Goal: Information Seeking & Learning: Learn about a topic

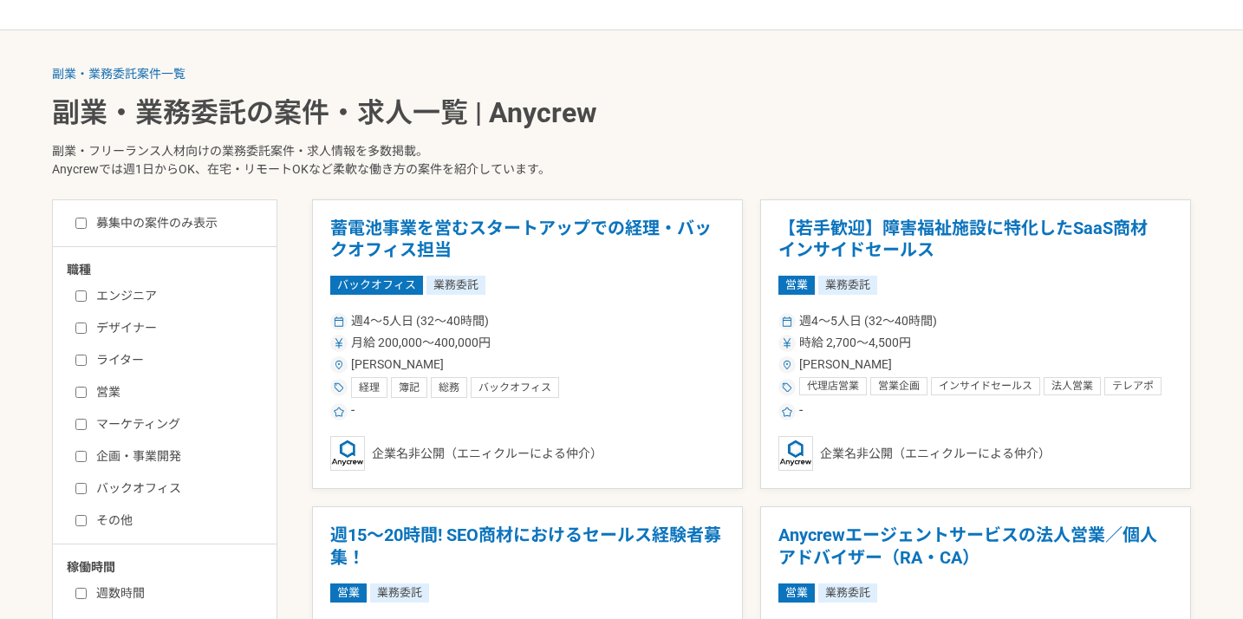
scroll to position [338, 0]
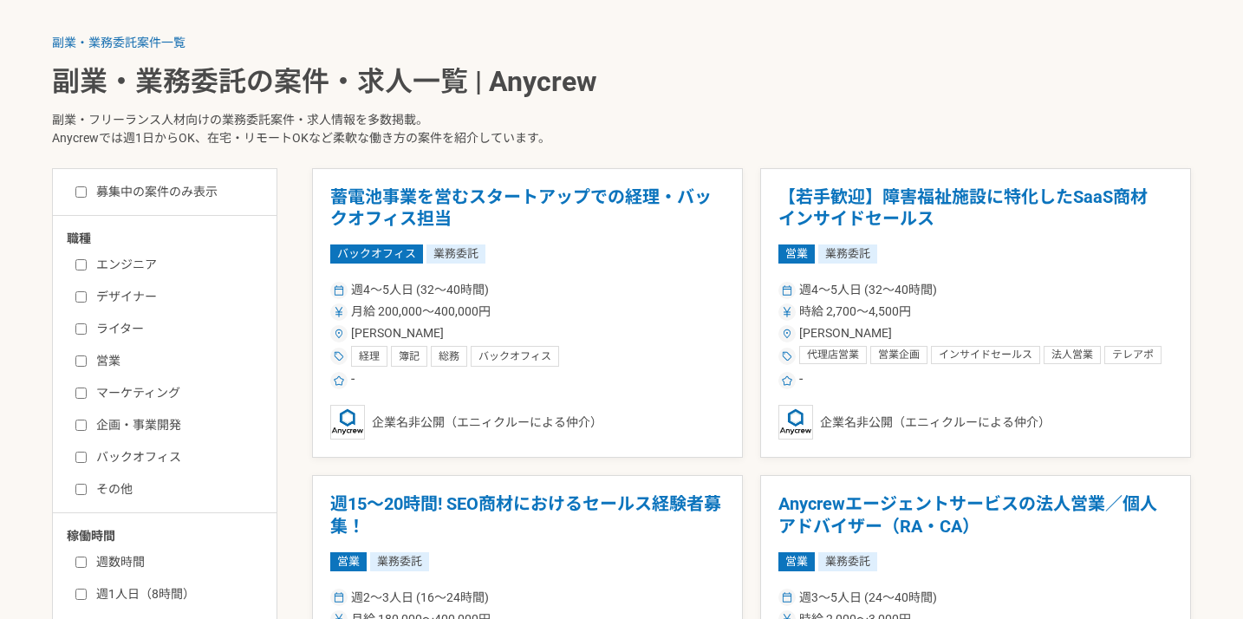
click at [134, 326] on label "ライター" at bounding box center [174, 329] width 199 height 18
click at [87, 326] on input "ライター" at bounding box center [80, 328] width 11 height 11
checkbox input "true"
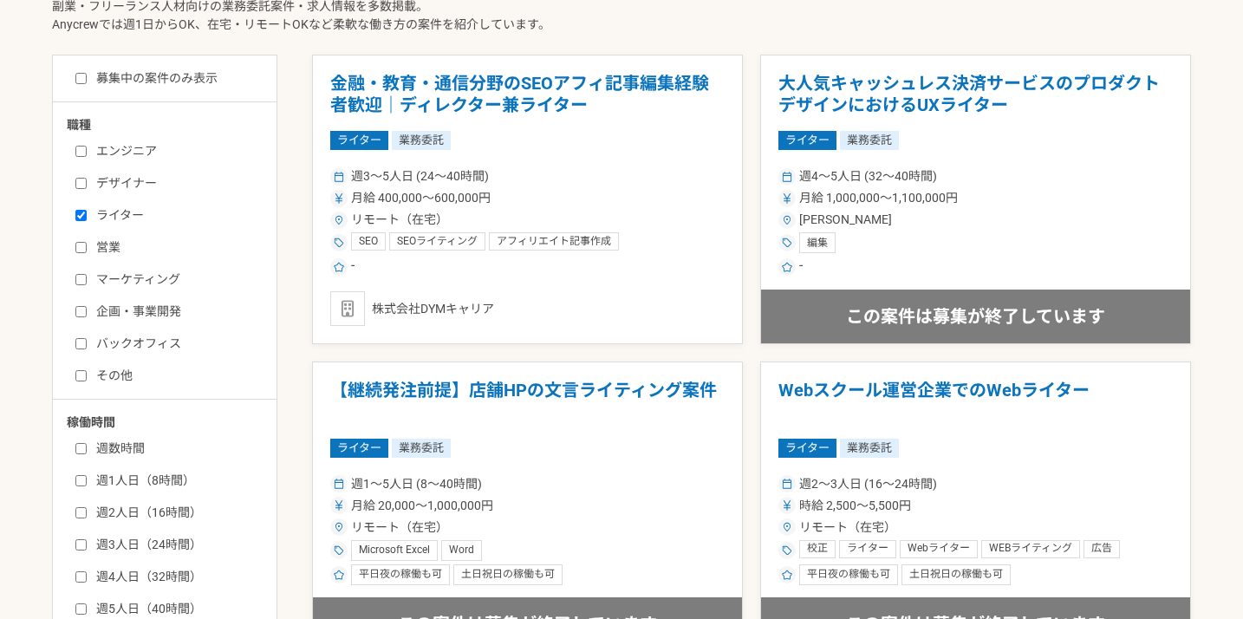
scroll to position [460, 0]
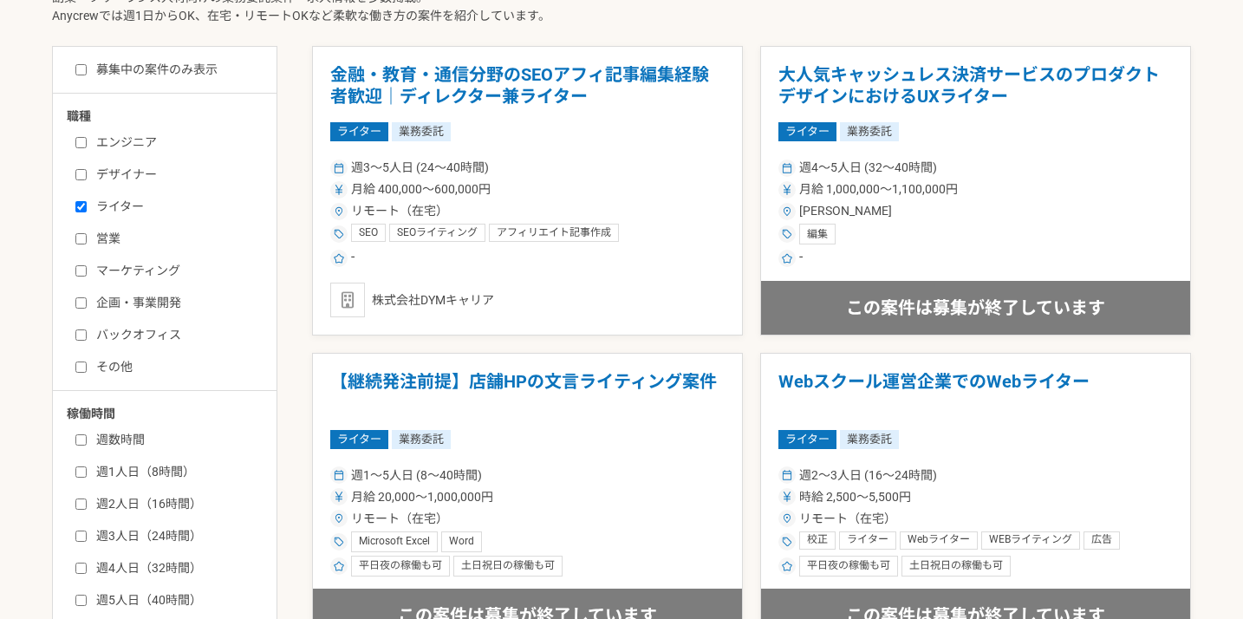
click at [117, 367] on label "その他" at bounding box center [174, 367] width 199 height 18
click at [87, 367] on input "その他" at bounding box center [80, 366] width 11 height 11
checkbox input "true"
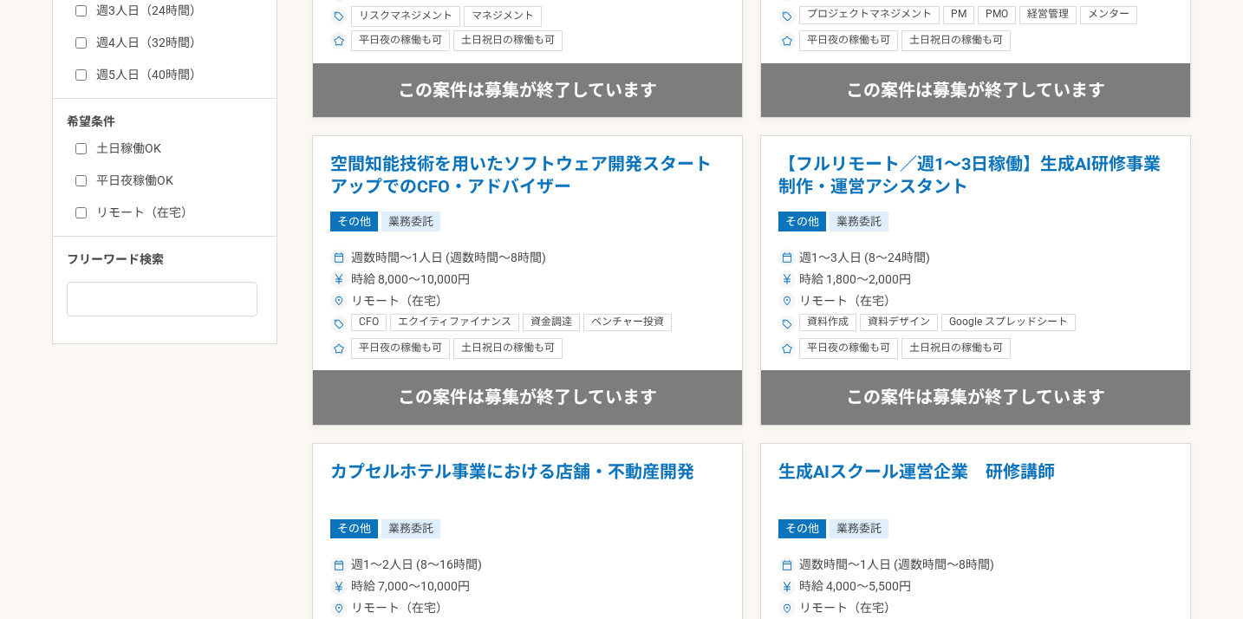
scroll to position [988, 0]
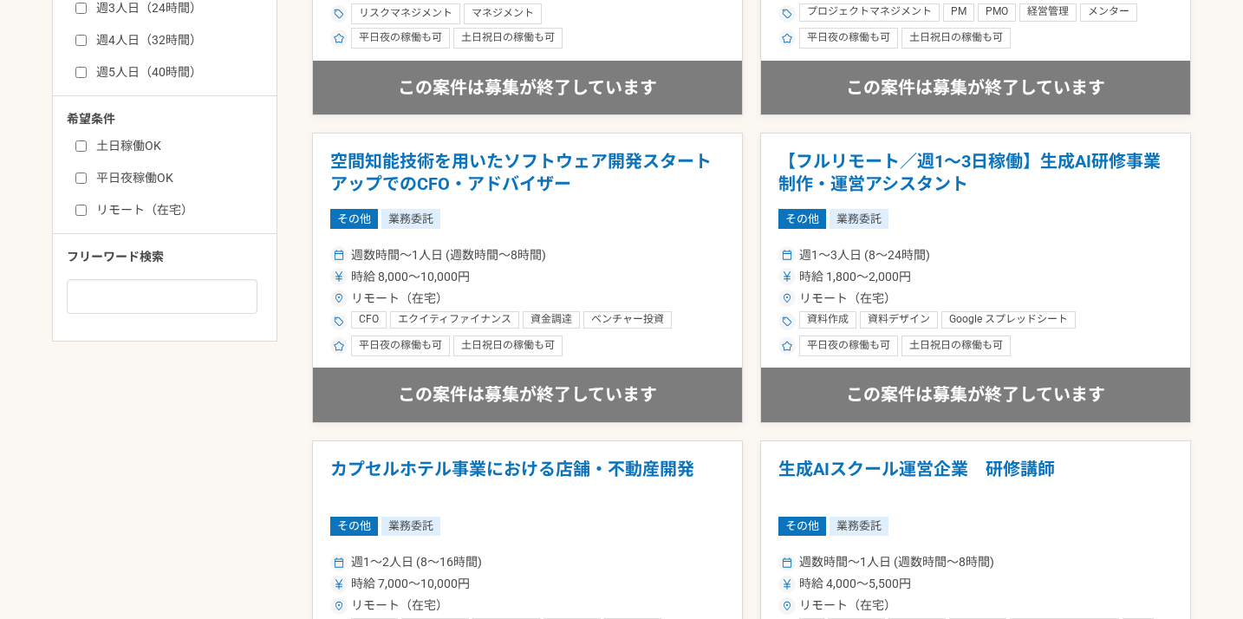
click at [179, 204] on label "リモート（在宅）" at bounding box center [174, 210] width 199 height 18
click at [87, 205] on input "リモート（在宅）" at bounding box center [80, 210] width 11 height 11
checkbox input "true"
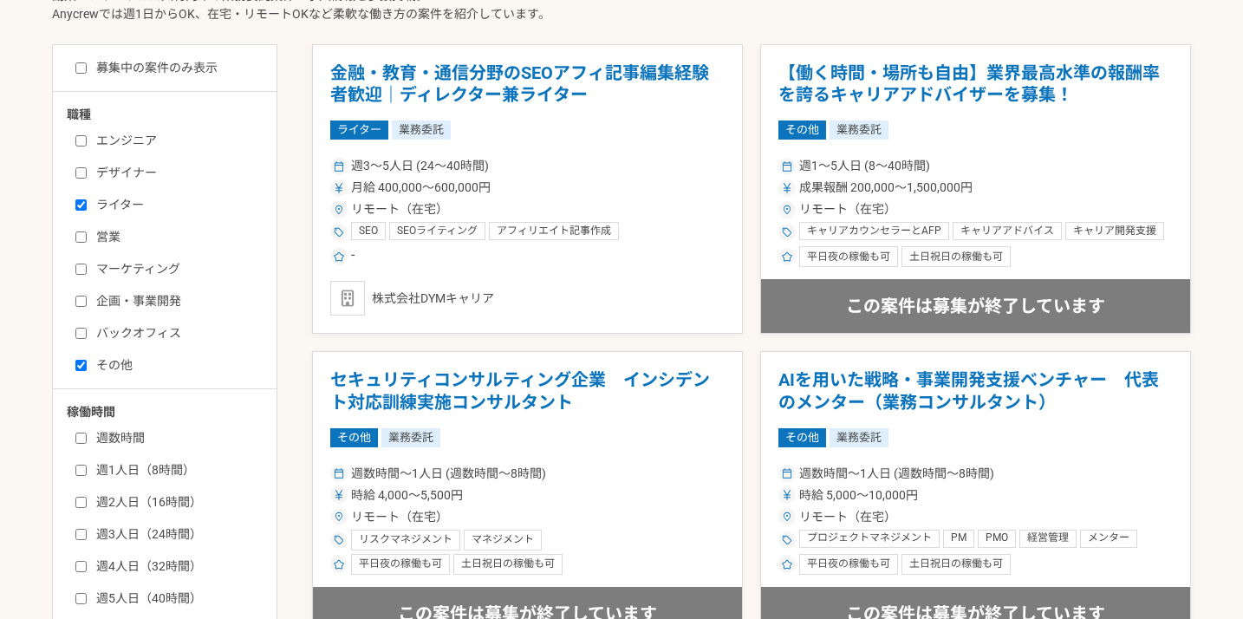
scroll to position [465, 0]
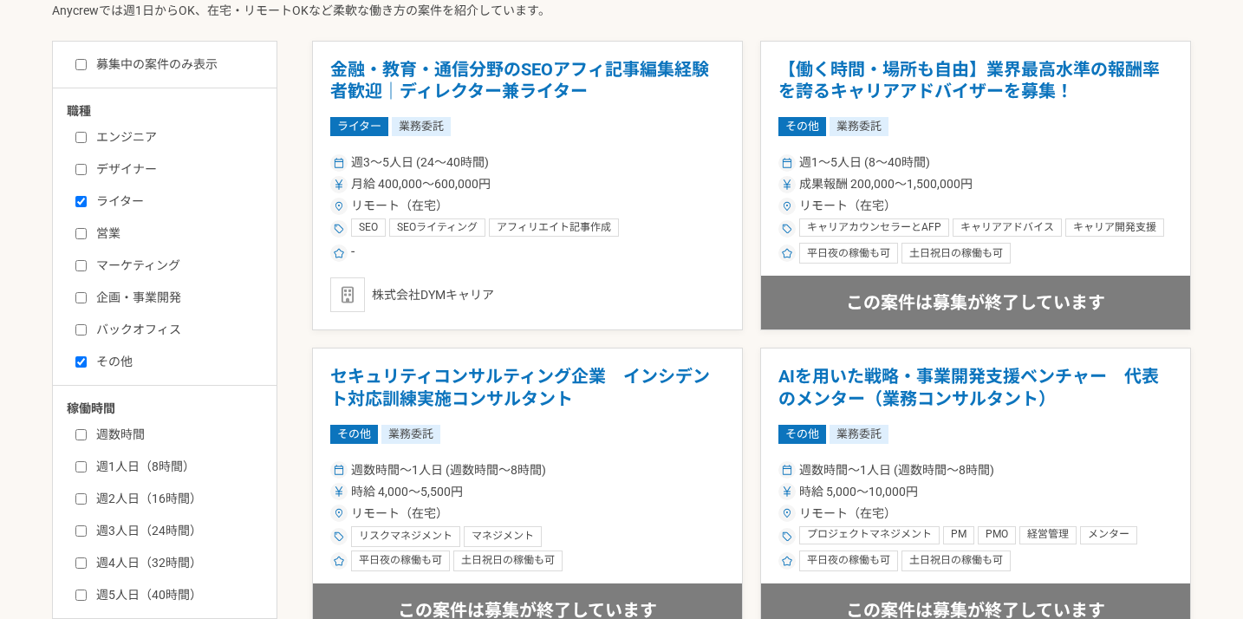
click at [119, 202] on label "ライター" at bounding box center [174, 201] width 199 height 18
click at [87, 202] on input "ライター" at bounding box center [80, 201] width 11 height 11
checkbox input "false"
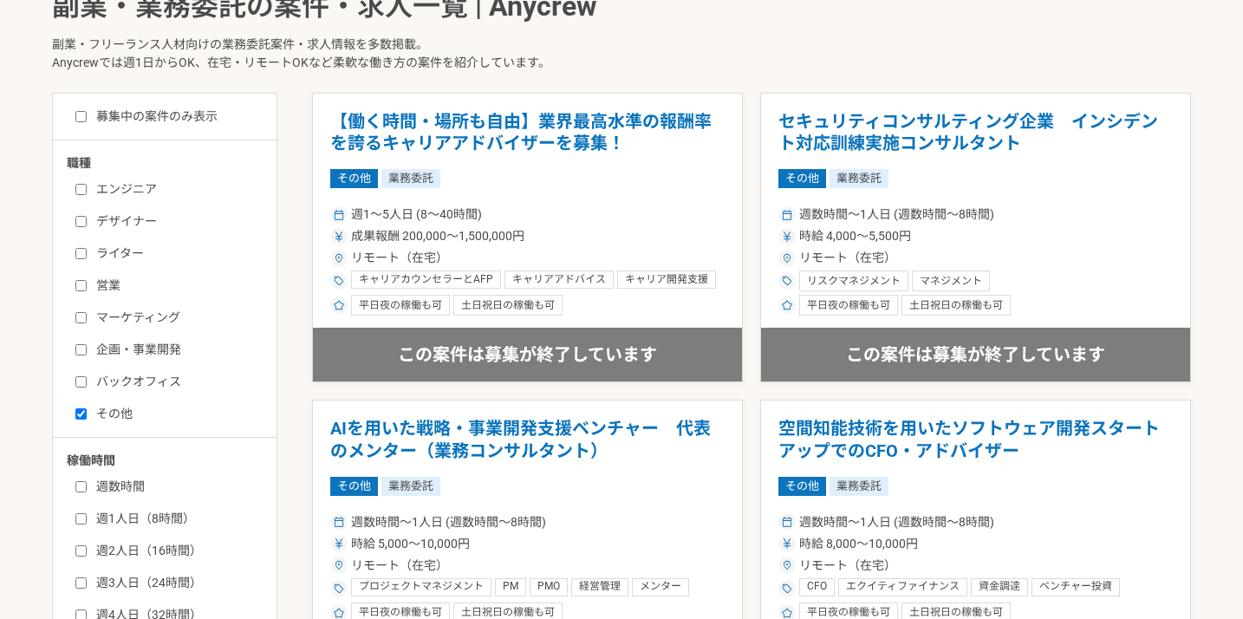
scroll to position [415, 0]
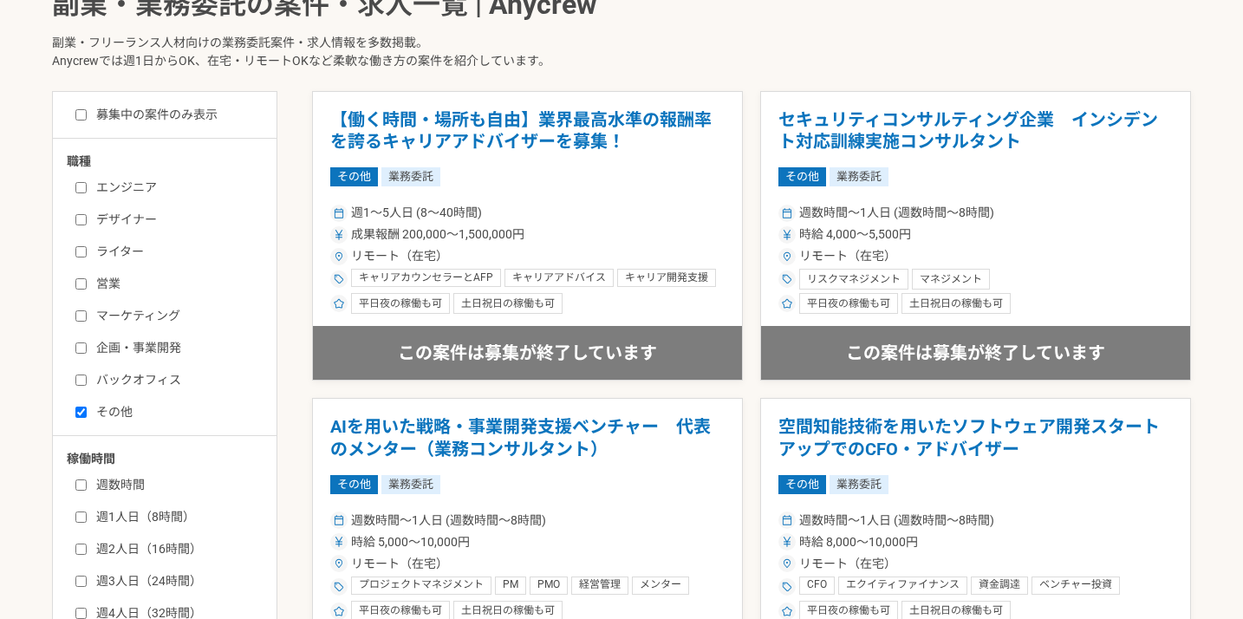
click at [101, 413] on label "その他" at bounding box center [174, 412] width 199 height 18
click at [87, 413] on input "その他" at bounding box center [80, 412] width 11 height 11
checkbox input "false"
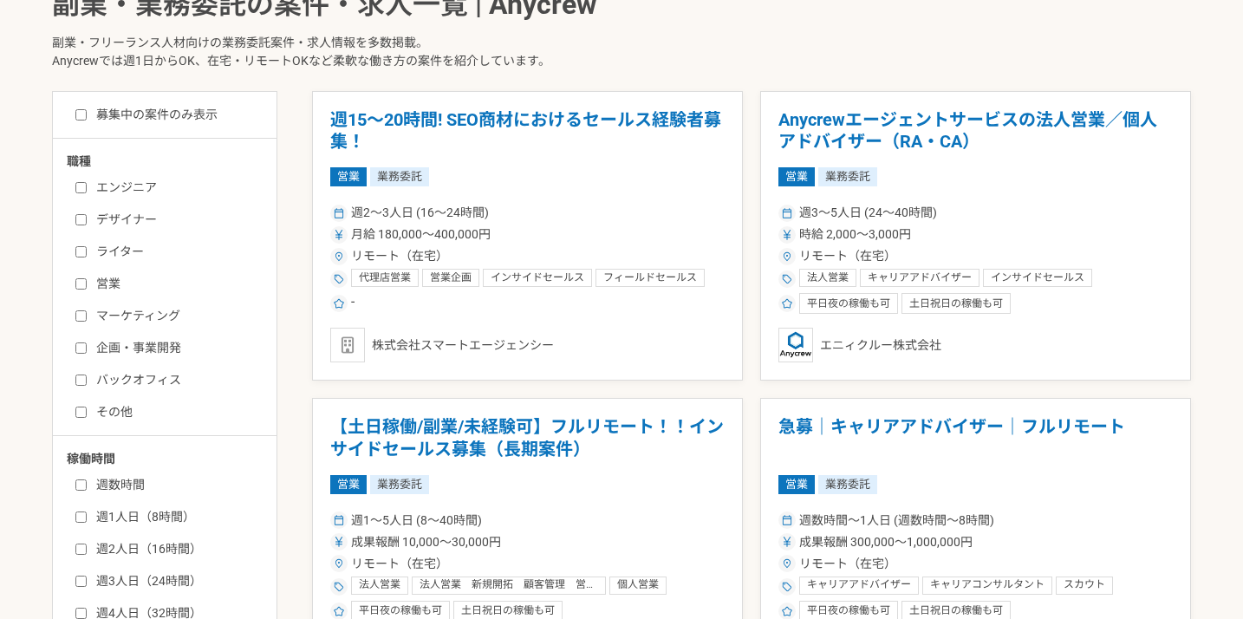
click at [133, 316] on label "マーケティング" at bounding box center [174, 316] width 199 height 18
click at [87, 316] on input "マーケティング" at bounding box center [80, 315] width 11 height 11
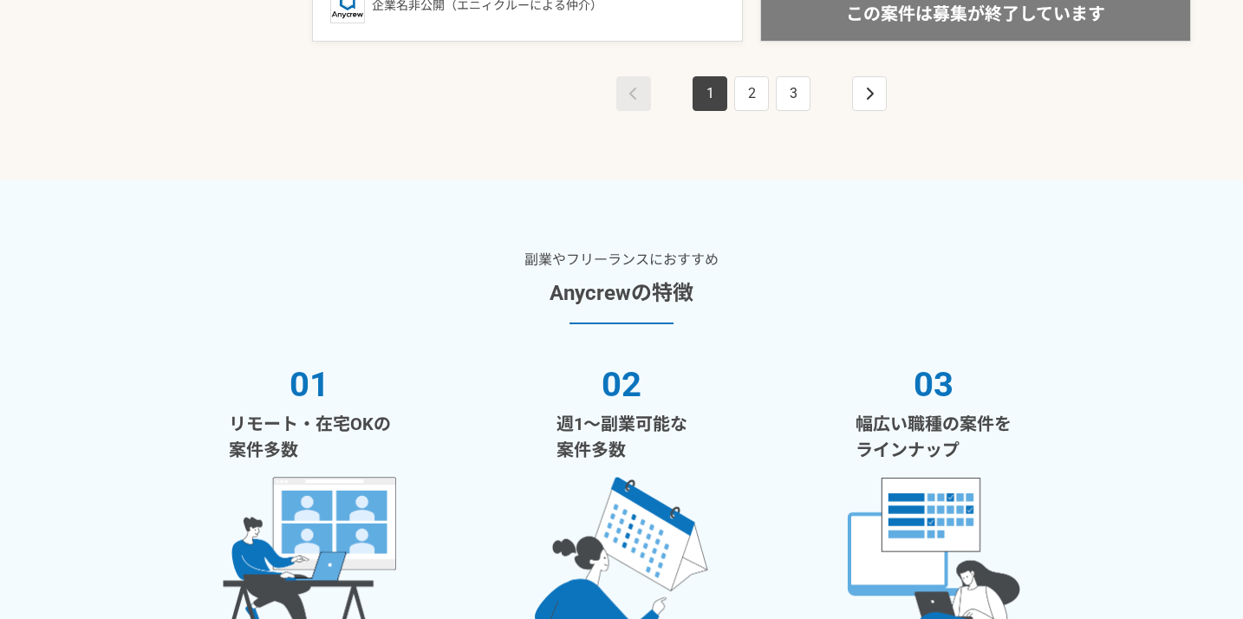
scroll to position [3572, 0]
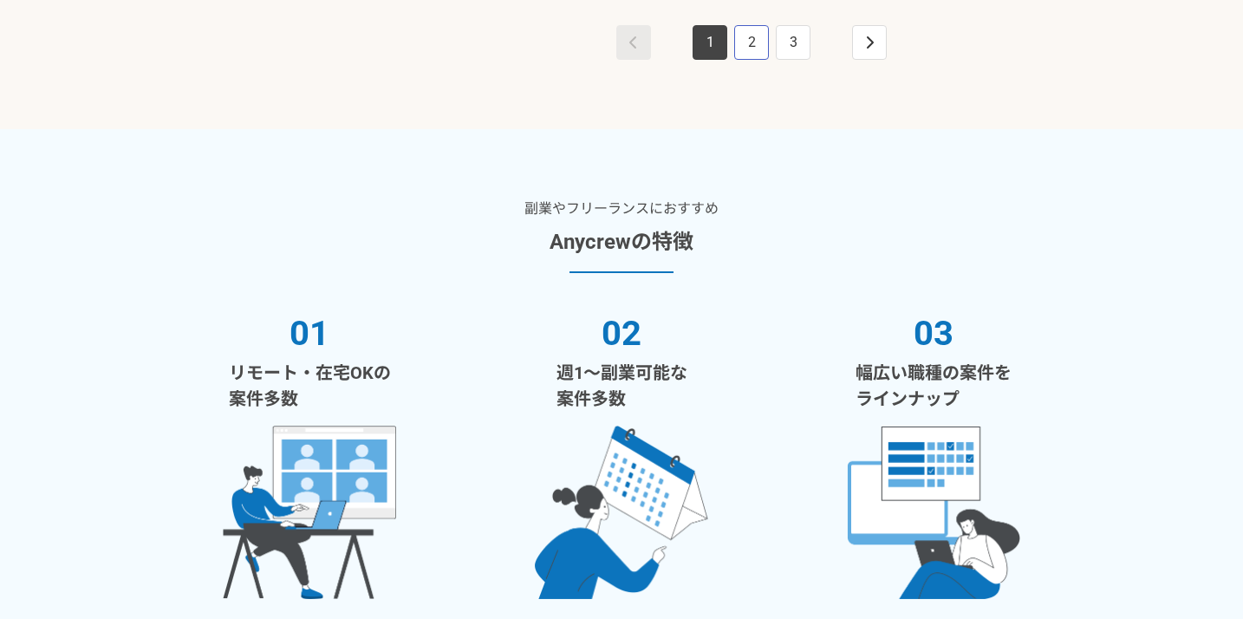
click at [745, 42] on link "2" at bounding box center [751, 42] width 35 height 35
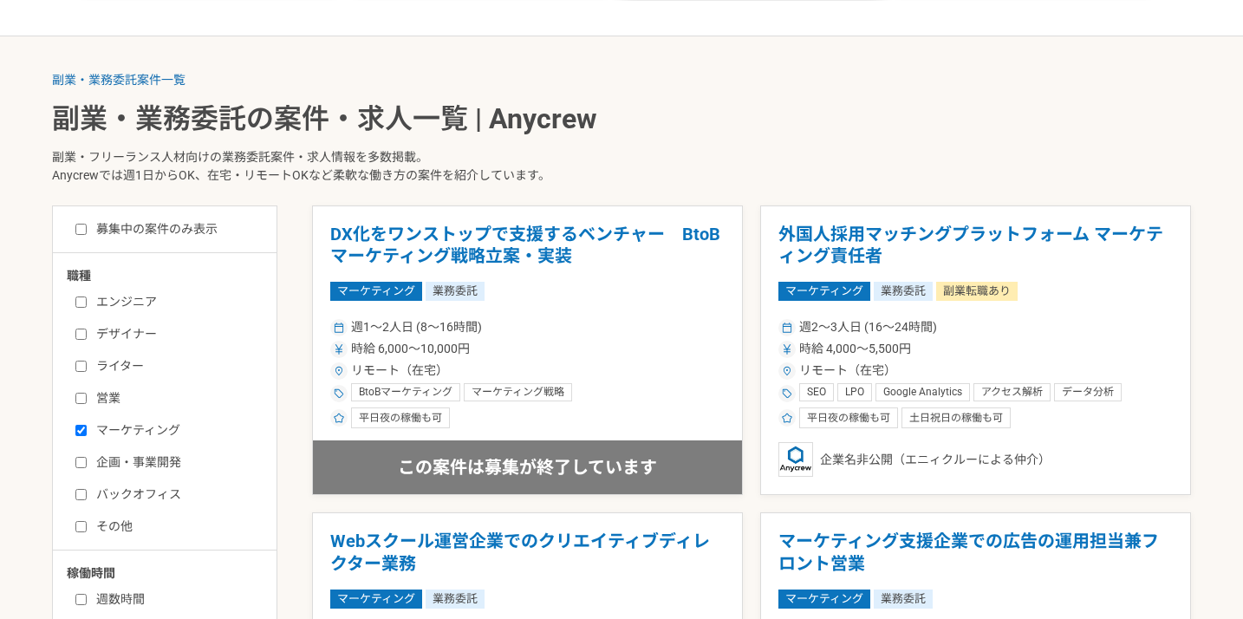
scroll to position [534, 0]
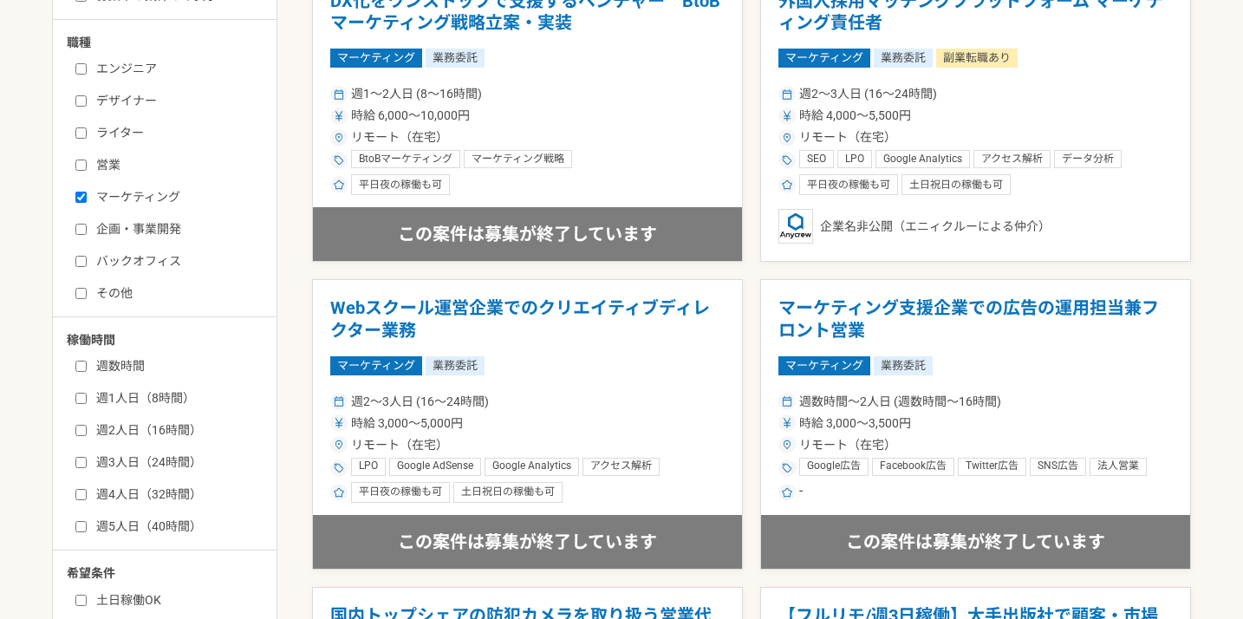
click at [156, 198] on label "マーケティング" at bounding box center [174, 197] width 199 height 18
click at [87, 198] on input "マーケティング" at bounding box center [80, 197] width 11 height 11
checkbox input "false"
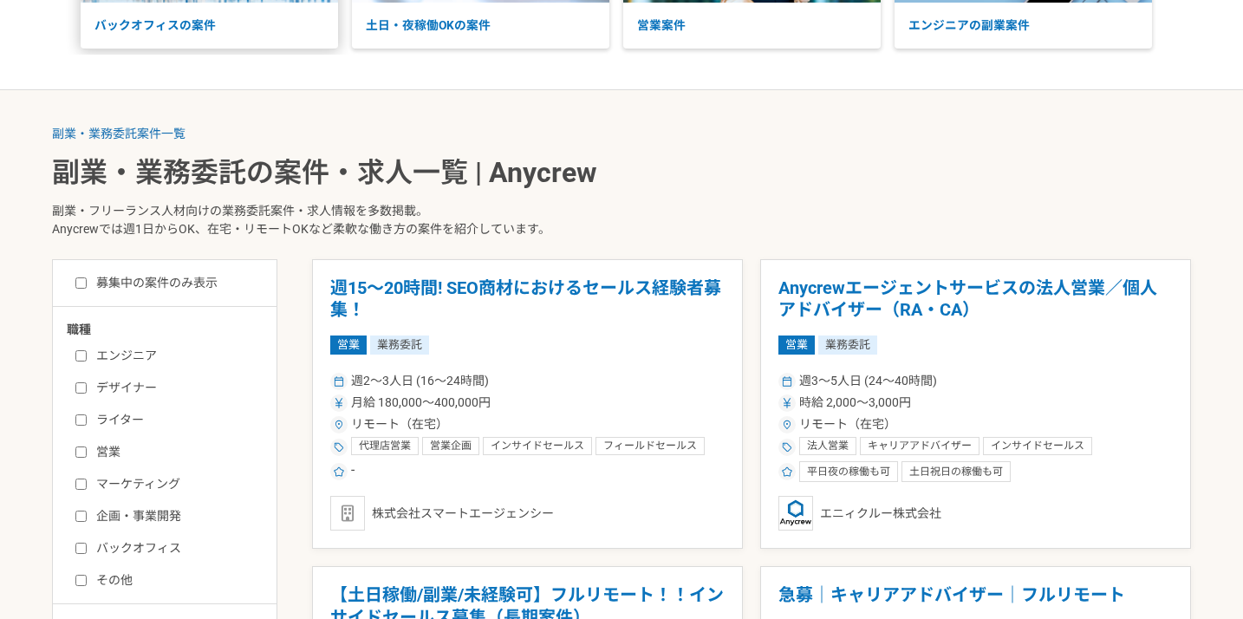
scroll to position [406, 0]
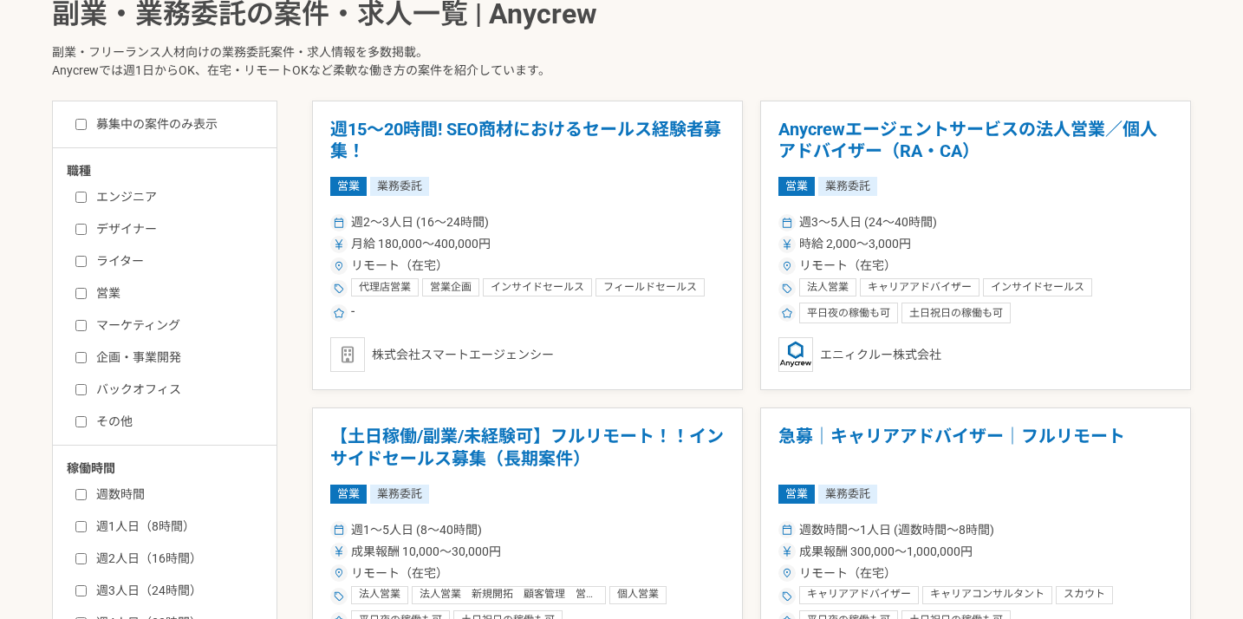
click at [159, 348] on label "企画・事業開発" at bounding box center [174, 357] width 199 height 18
click at [87, 352] on input "企画・事業開発" at bounding box center [80, 357] width 11 height 11
checkbox input "true"
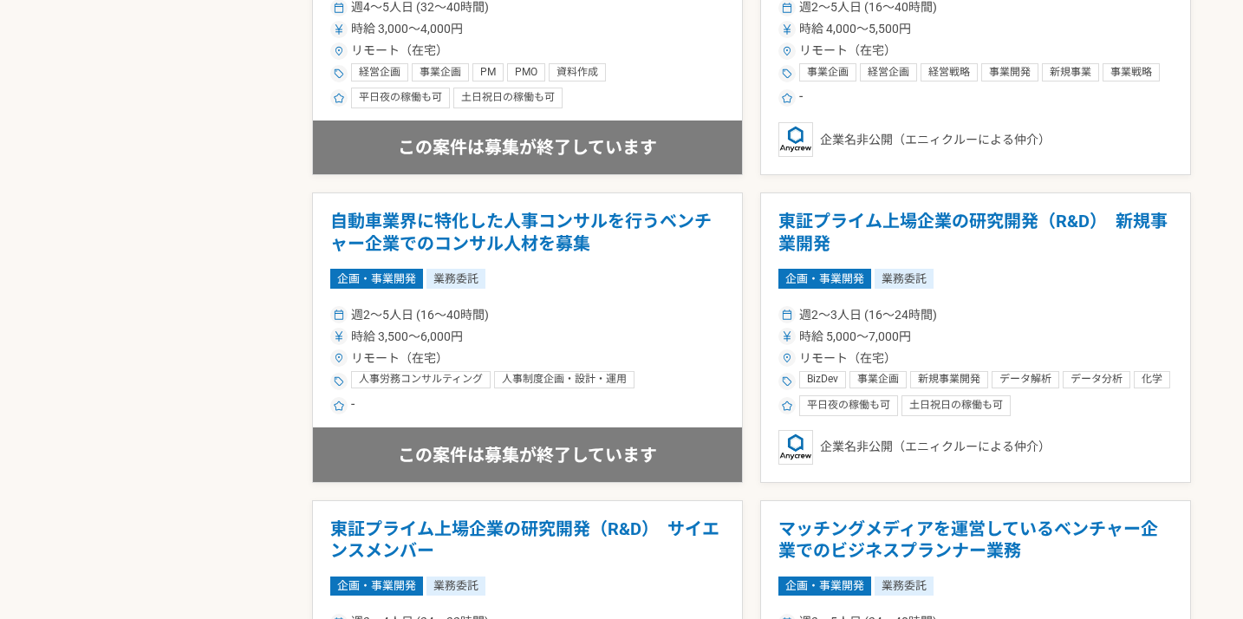
scroll to position [1427, 0]
